Goal: Information Seeking & Learning: Understand process/instructions

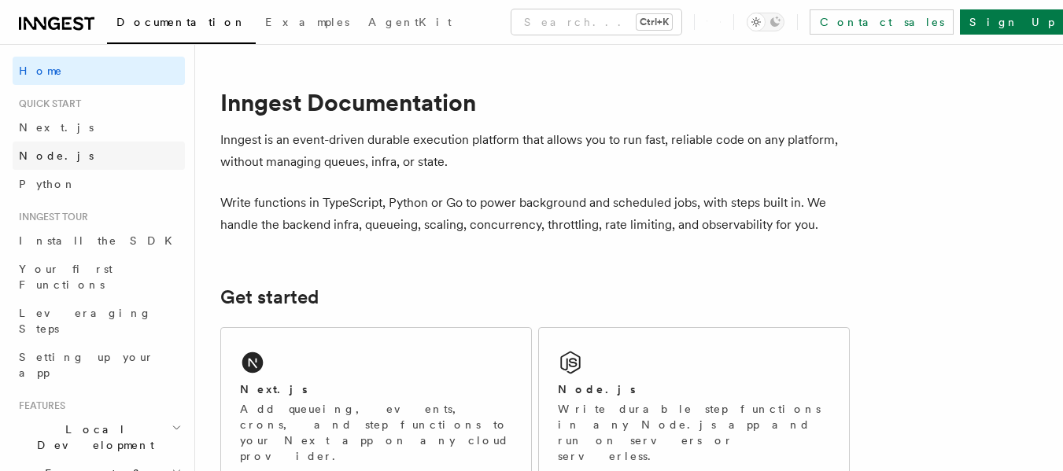
click at [98, 154] on link "Node.js" at bounding box center [99, 156] width 172 height 28
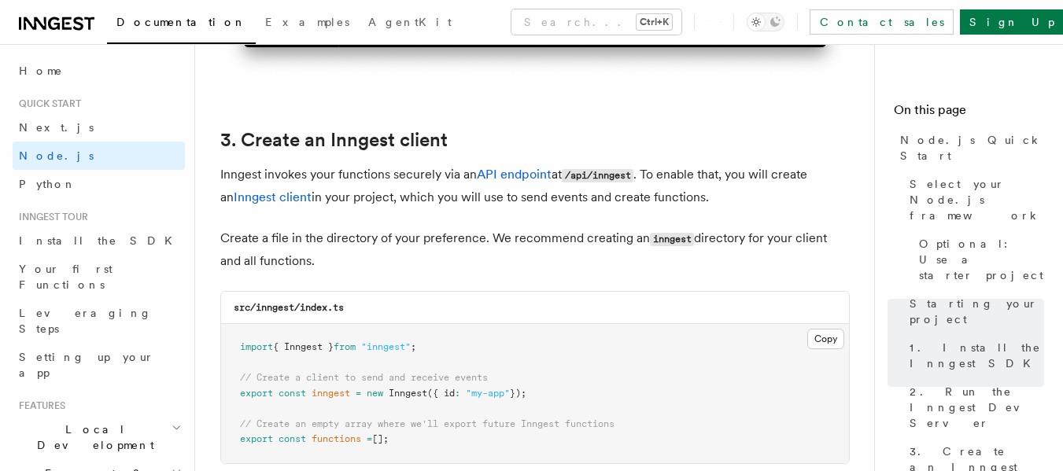
scroll to position [1940, 0]
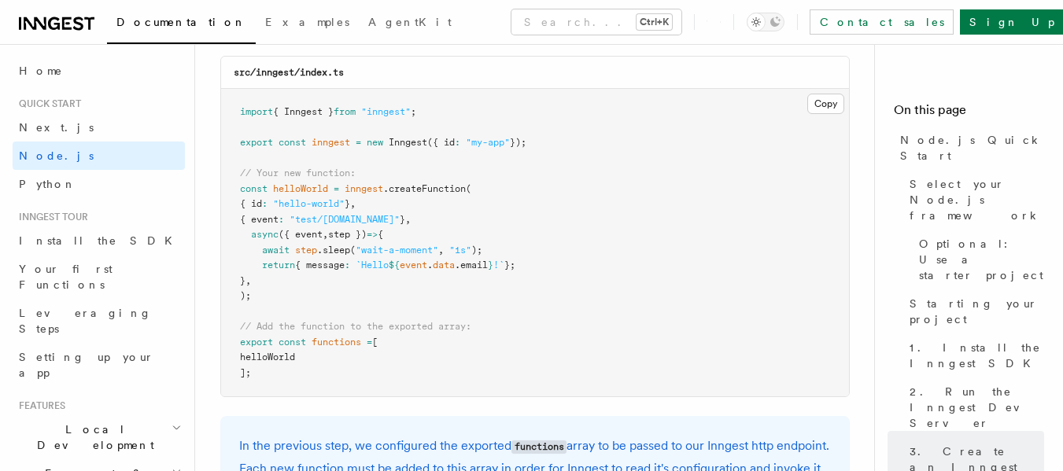
scroll to position [3182, 0]
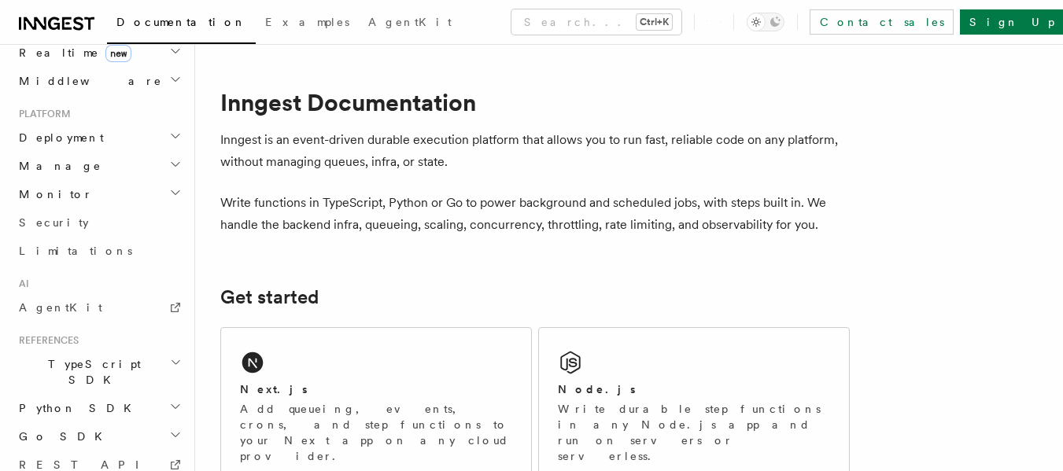
scroll to position [819, 0]
